Goal: Entertainment & Leisure: Consume media (video, audio)

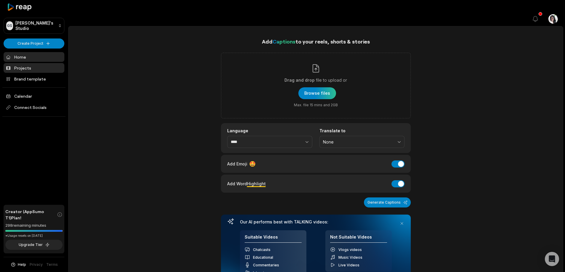
click at [22, 68] on link "Projects" at bounding box center [34, 68] width 61 height 10
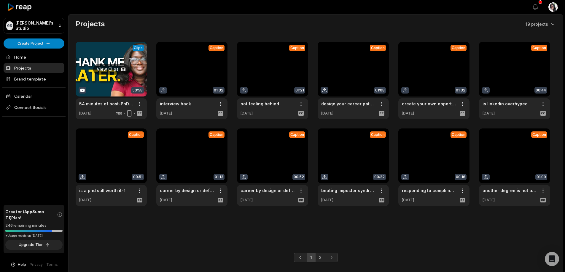
click at [84, 54] on link at bounding box center [111, 81] width 71 height 78
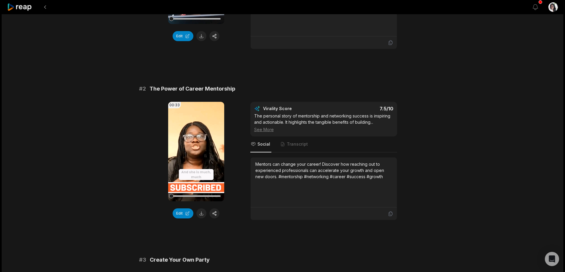
scroll to position [474, 0]
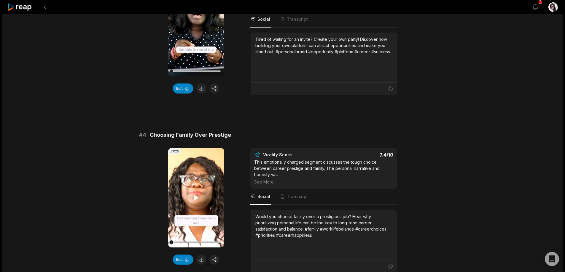
click at [191, 184] on video "Your browser does not support mp4 format." at bounding box center [196, 198] width 56 height 100
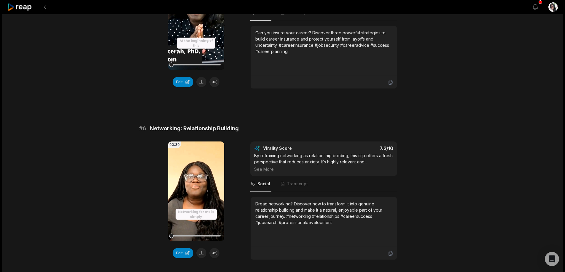
scroll to position [830, 0]
click at [197, 188] on icon at bounding box center [195, 191] width 7 height 7
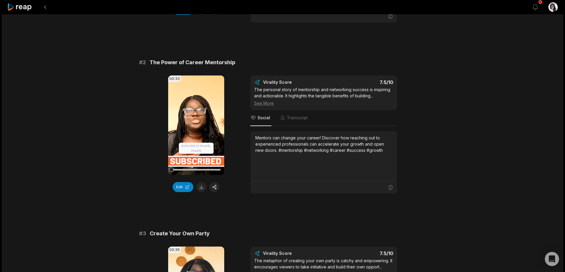
scroll to position [207, 0]
